Goal: Transaction & Acquisition: Purchase product/service

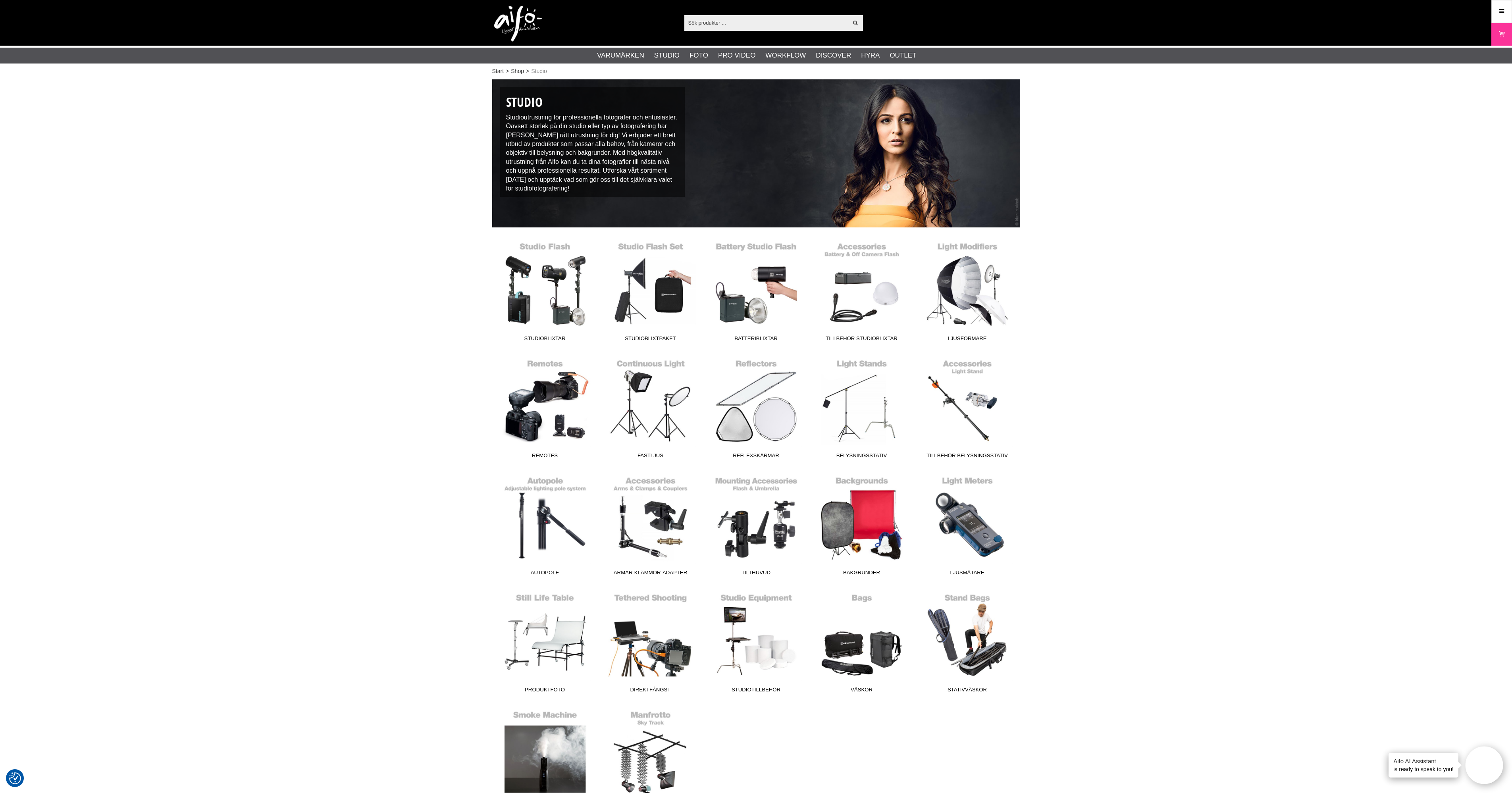
click at [0, 0] on link "Studioblixtar" at bounding box center [0, 0] width 0 height 0
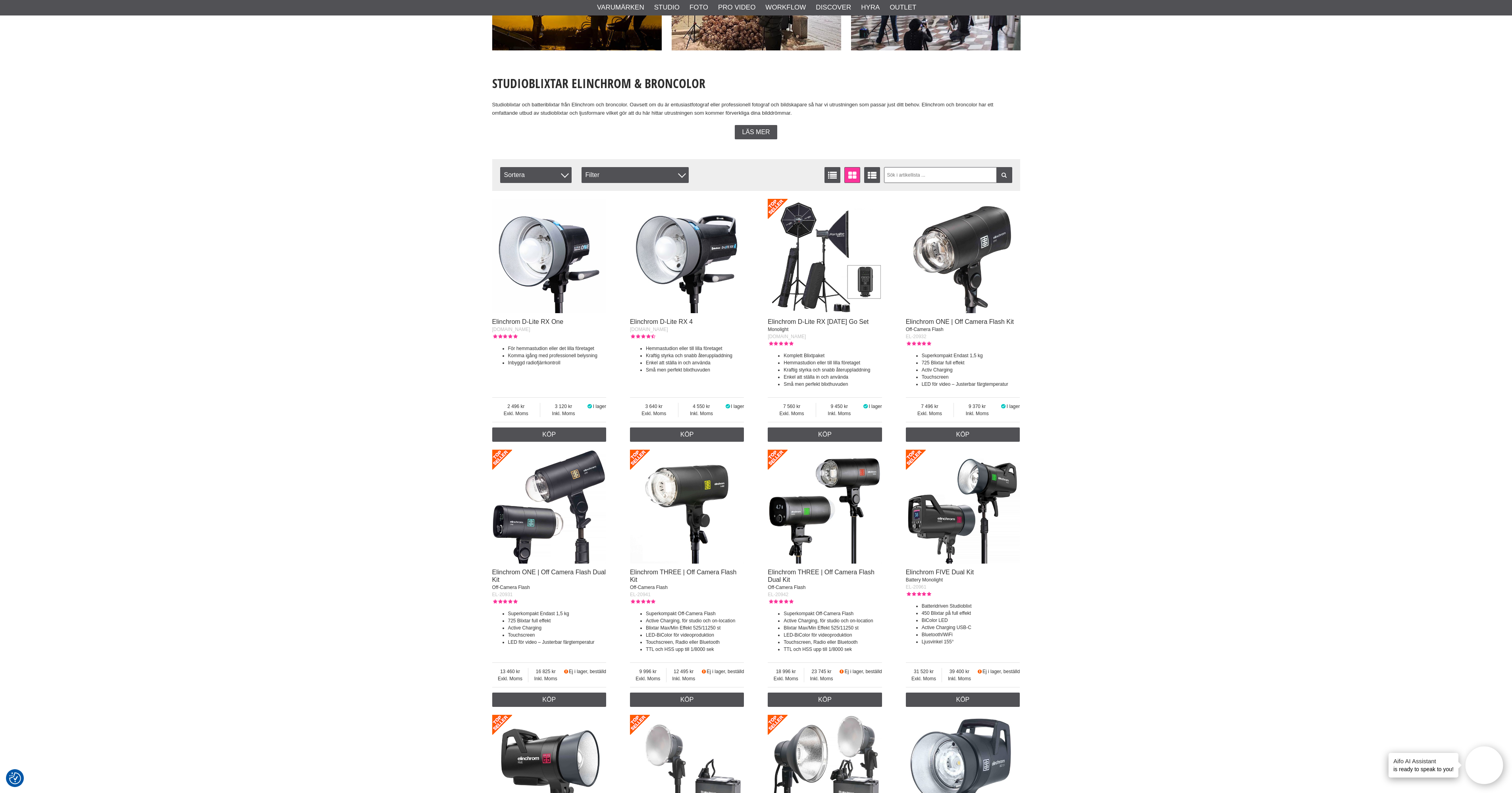
scroll to position [220, 0]
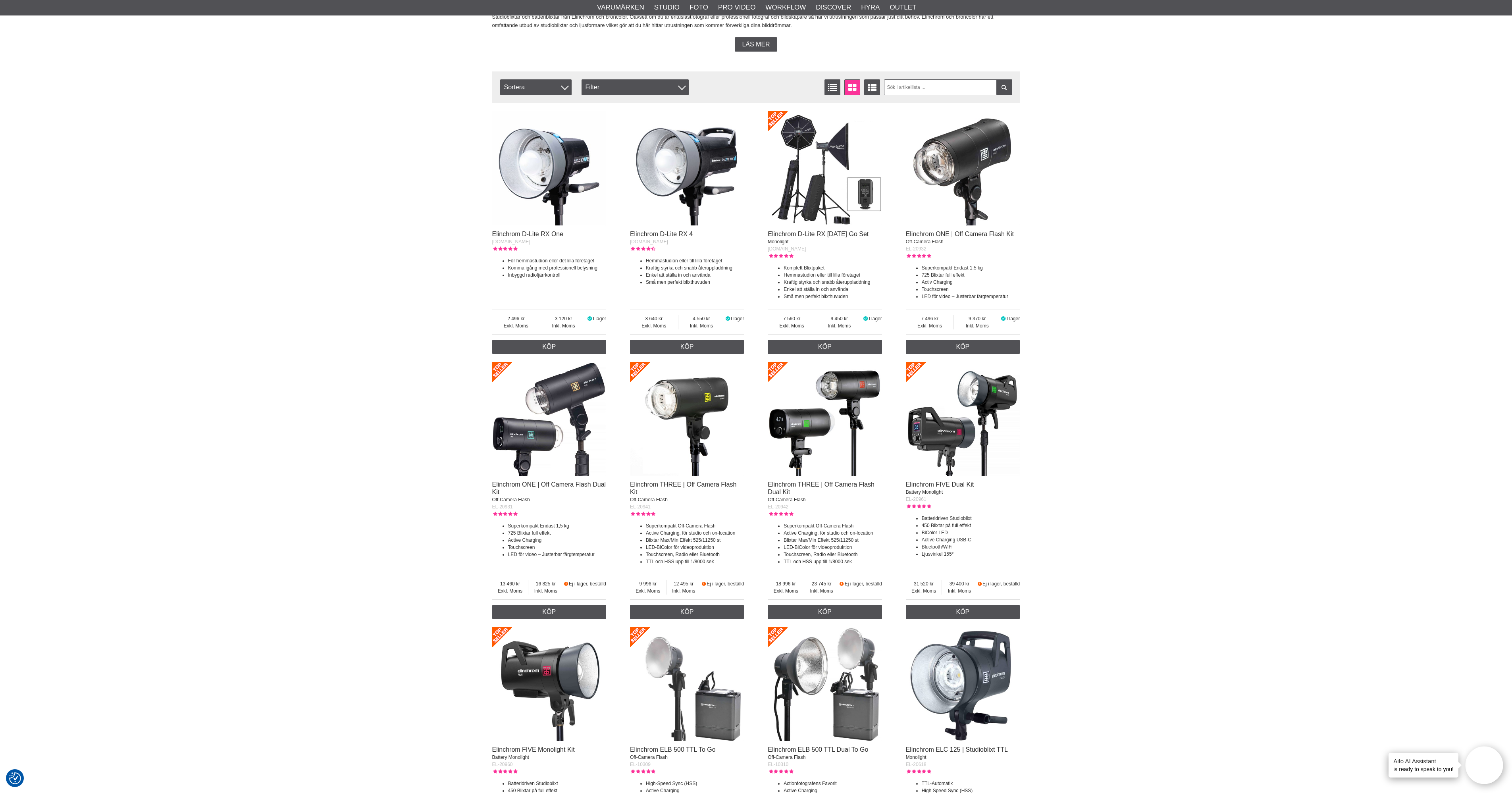
click at [697, 427] on img at bounding box center [687, 419] width 114 height 114
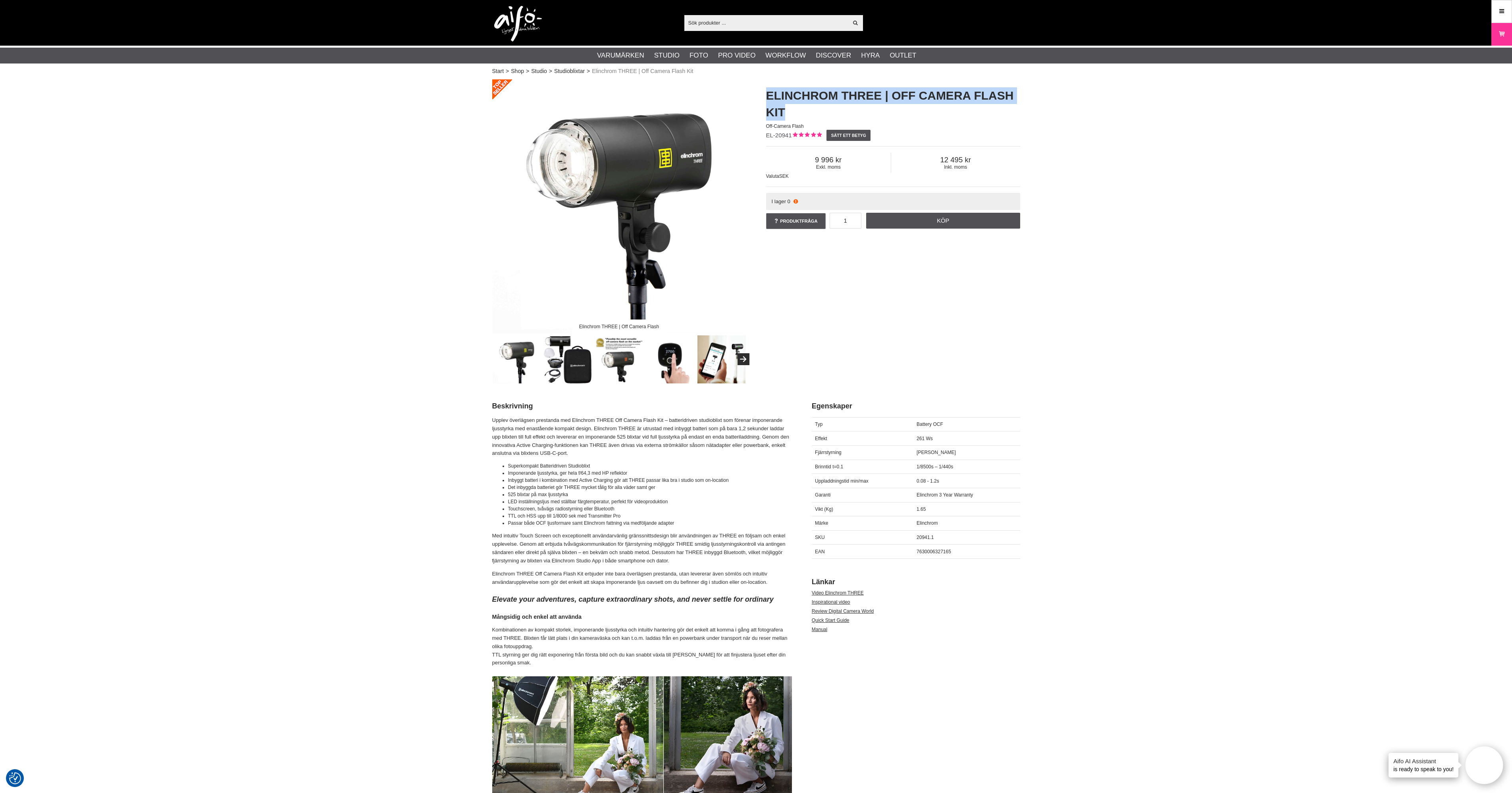
drag, startPoint x: 0, startPoint y: 0, endPoint x: 872, endPoint y: 112, distance: 879.2
click at [872, 112] on h1 "Elinchrom THREE | Off Camera Flash Kit" at bounding box center [893, 104] width 254 height 33
copy h1 "Elinchrom THREE | Off Camera Flash Kit"
